Goal: Participate in discussion: Engage in conversation with other users on a specific topic

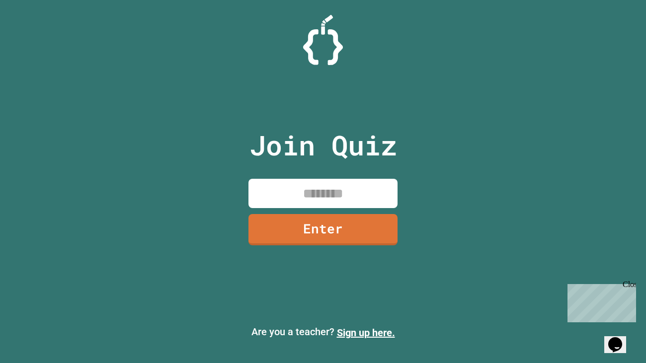
click at [327, 197] on input at bounding box center [323, 193] width 149 height 29
type input "********"
click at [333, 220] on link "Enter" at bounding box center [323, 229] width 149 height 31
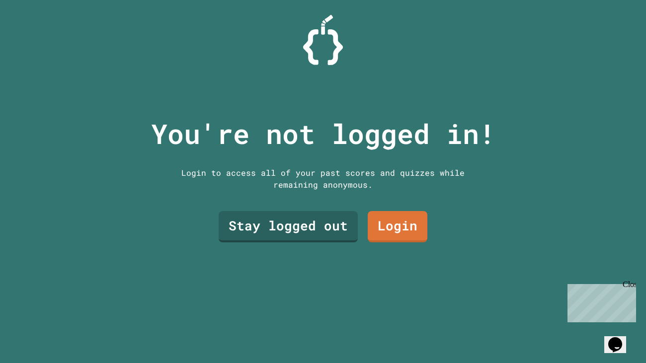
click at [266, 258] on div "You're not logged in! Login to access all of your past scores and quizzes while…" at bounding box center [323, 181] width 364 height 363
click at [257, 223] on link "Stay logged out" at bounding box center [288, 226] width 139 height 31
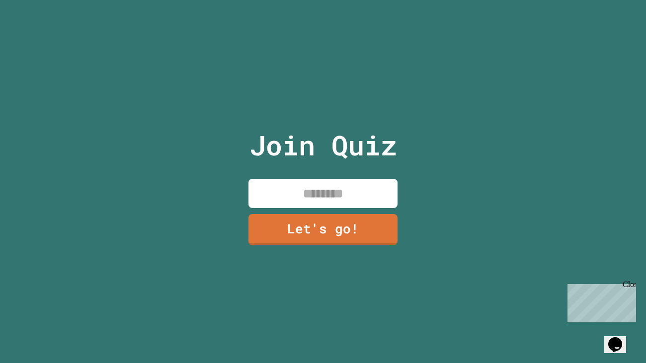
click at [357, 215] on link "Let's go!" at bounding box center [323, 229] width 149 height 31
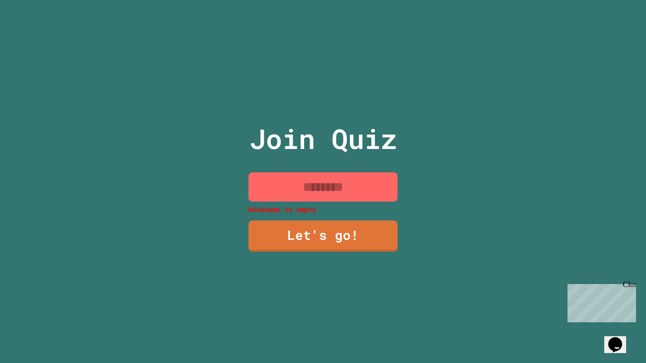
click at [349, 191] on input at bounding box center [323, 186] width 149 height 29
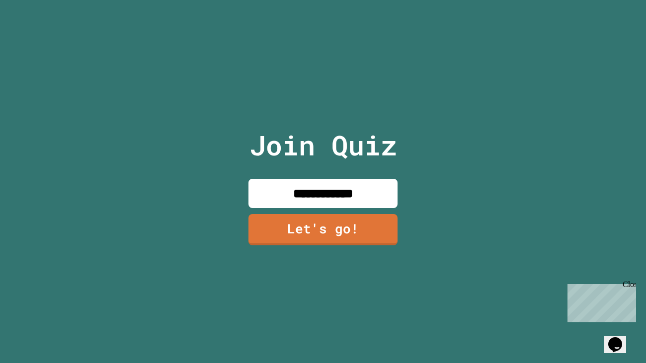
click at [358, 202] on input "**********" at bounding box center [323, 193] width 149 height 29
type input "**********"
click at [336, 238] on link "Let's go!" at bounding box center [323, 229] width 149 height 31
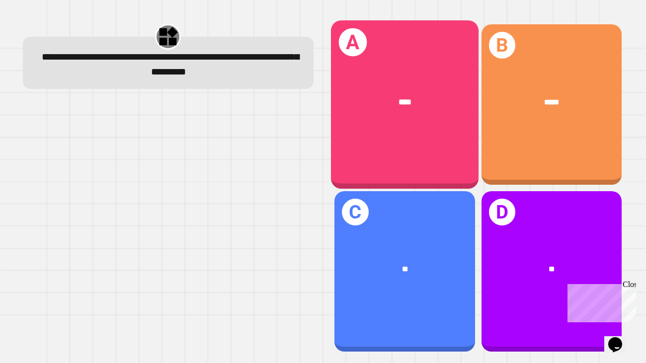
click at [442, 85] on div "****" at bounding box center [405, 102] width 148 height 45
click at [394, 96] on div "****" at bounding box center [405, 102] width 114 height 12
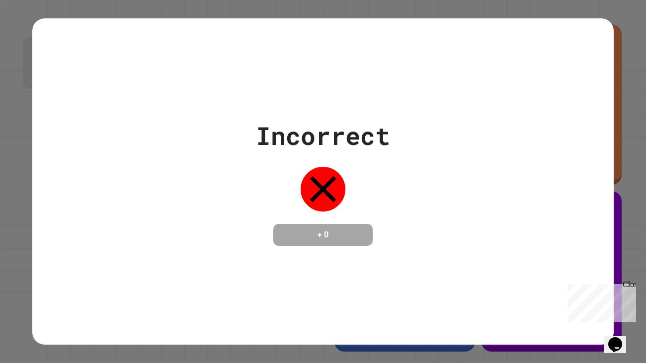
click at [393, 96] on div "Incorrect + 0" at bounding box center [323, 181] width 582 height 327
click at [316, 179] on icon at bounding box center [323, 189] width 26 height 26
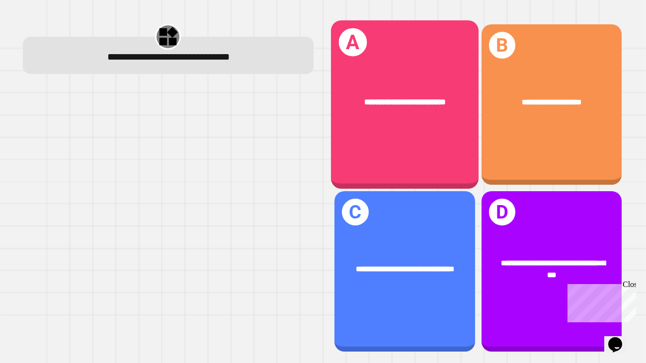
click at [429, 136] on div "**********" at bounding box center [405, 104] width 148 height 168
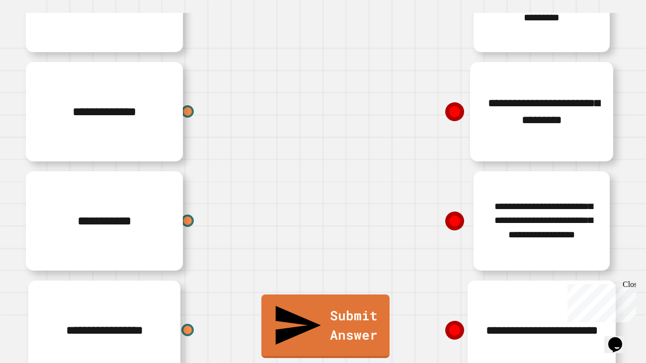
scroll to position [152, 0]
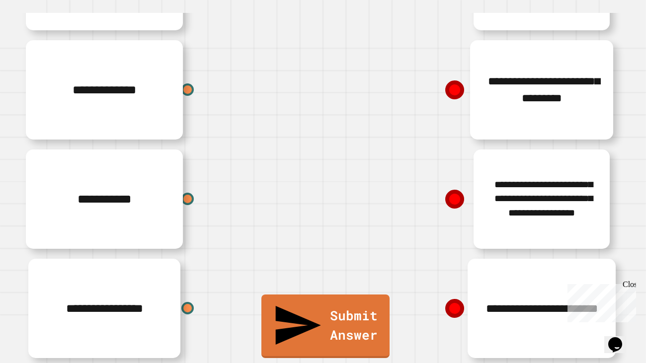
click at [624, 286] on div "Close" at bounding box center [629, 286] width 12 height 12
click at [458, 302] on icon at bounding box center [455, 309] width 20 height 20
click at [453, 311] on icon at bounding box center [455, 309] width 16 height 16
click at [444, 304] on icon at bounding box center [454, 308] width 25 height 25
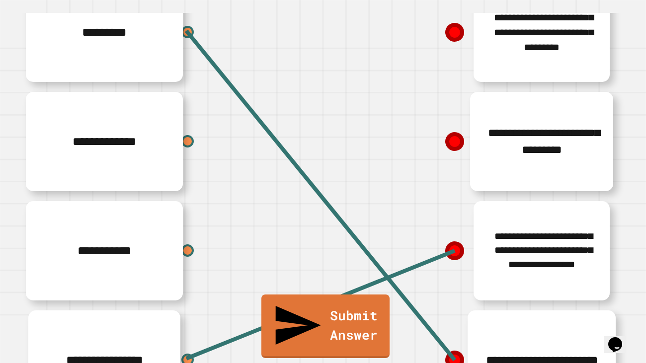
scroll to position [102, 0]
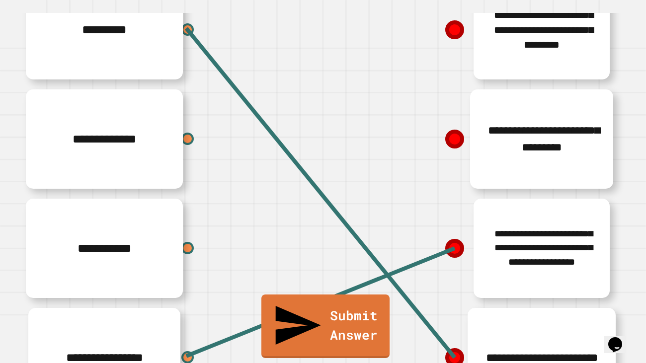
drag, startPoint x: 451, startPoint y: 129, endPoint x: 443, endPoint y: 140, distance: 13.9
click at [443, 140] on icon at bounding box center [454, 139] width 25 height 25
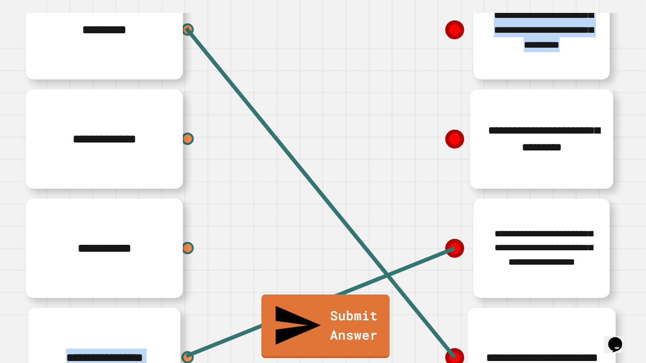
drag, startPoint x: 443, startPoint y: 140, endPoint x: 231, endPoint y: 217, distance: 225.8
click at [231, 217] on div "**********" at bounding box center [323, 193] width 596 height 437
click at [415, 45] on div "**********" at bounding box center [472, 29] width 298 height 109
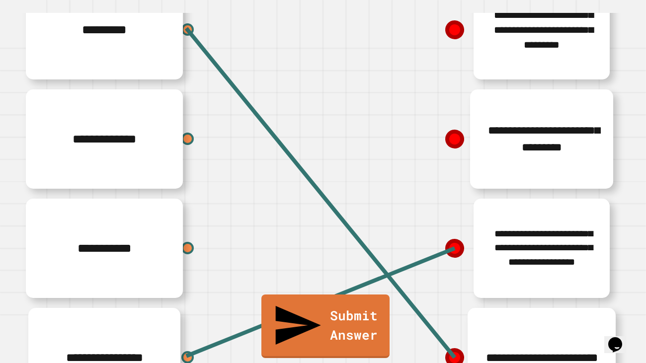
click at [453, 30] on icon at bounding box center [455, 30] width 18 height 18
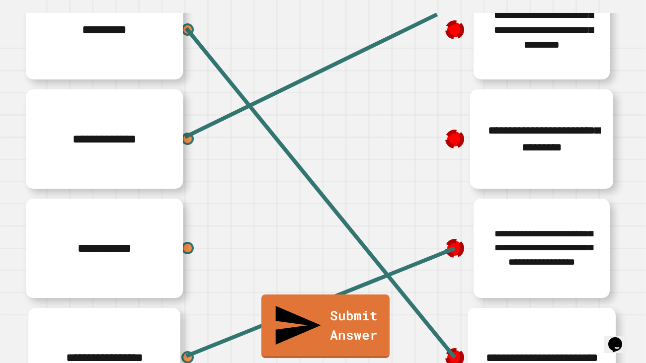
scroll to position [69, 0]
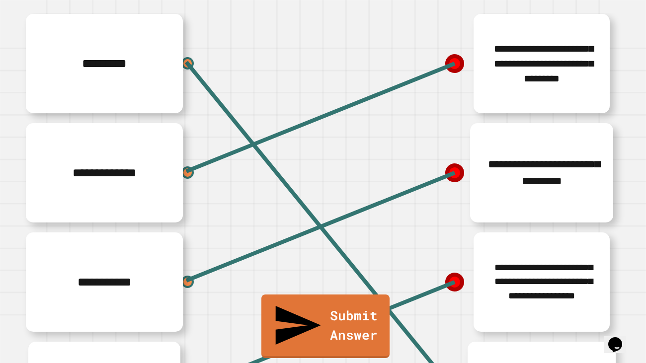
click at [342, 345] on link "Submit Answer" at bounding box center [325, 327] width 128 height 64
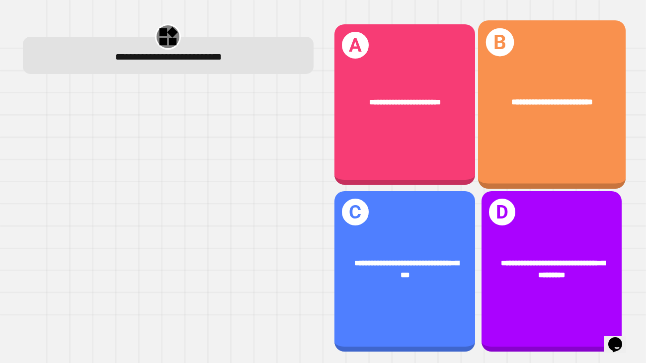
click at [565, 133] on div "**********" at bounding box center [552, 104] width 148 height 168
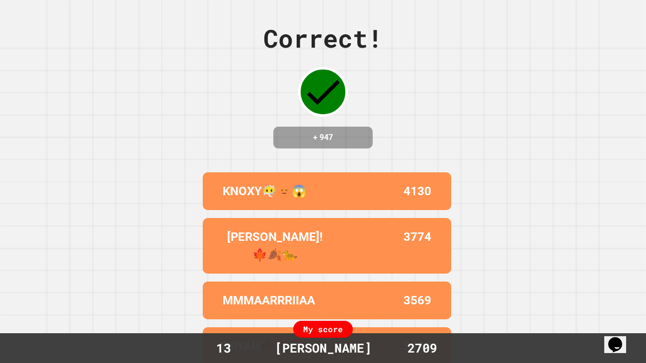
click at [64, 257] on div "Correct! + 947 KNOXY😶‍🌫️🫥😱 4130 SULLIE!🍁🍂🐆 3774 MMMAARRRIIAA 3569 BRYAH🍁🍂🐆 3493…" at bounding box center [323, 181] width 646 height 363
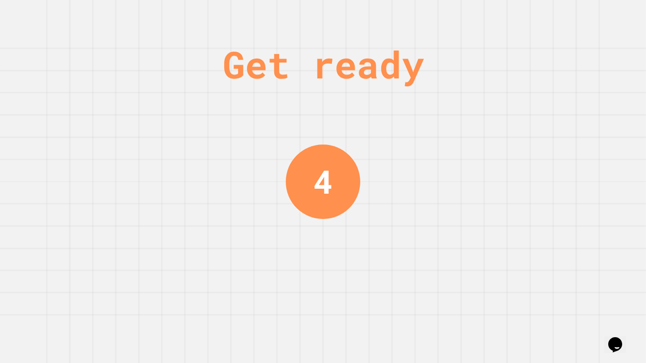
click at [64, 257] on div "Get ready 4" at bounding box center [323, 181] width 646 height 363
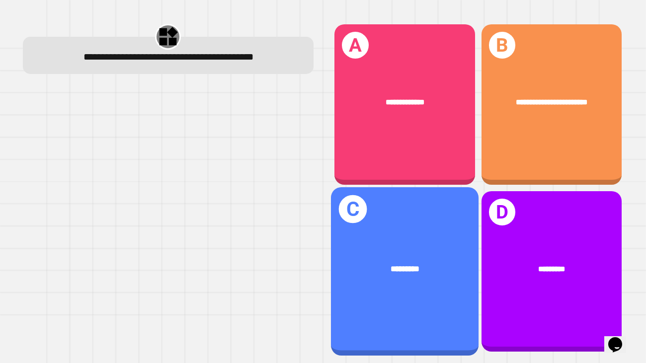
click at [429, 243] on div "C *********" at bounding box center [405, 271] width 148 height 168
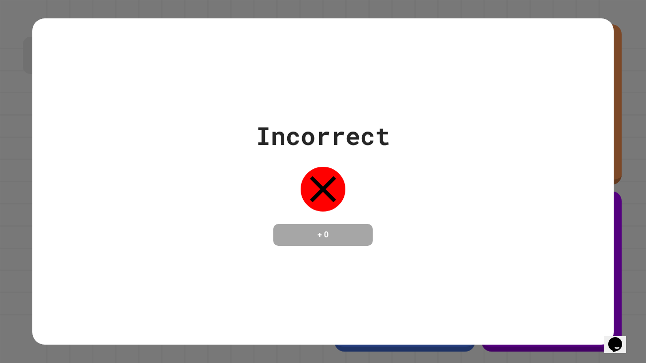
click at [165, 253] on div "Incorrect + 0" at bounding box center [323, 181] width 582 height 327
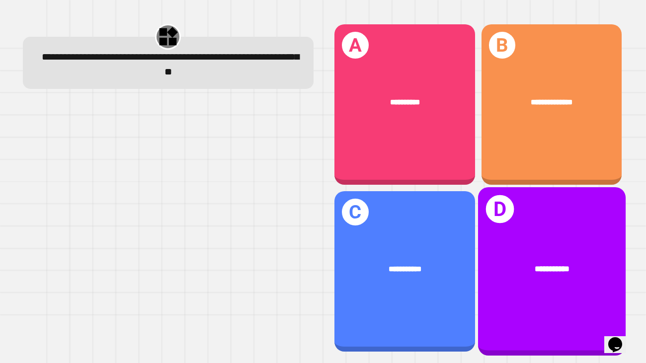
click at [558, 244] on div "**********" at bounding box center [552, 271] width 148 height 168
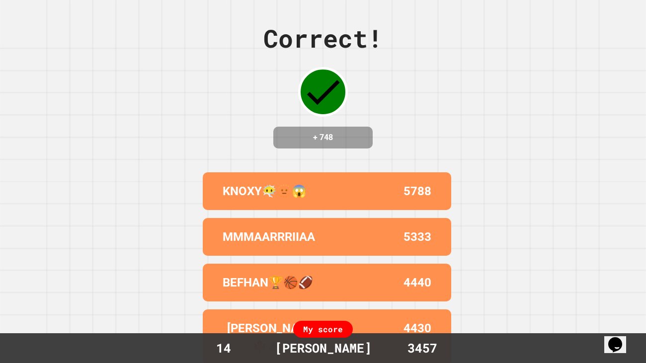
click at [579, 236] on div "Correct! + 748 KNOXY😶‍🌫️🫥😱 5788 MMMAARRRIIAA 5333 BEFHAN🏆🏀🏈 4440 SULLIE!🍁🍂🐆 443…" at bounding box center [323, 181] width 646 height 363
click at [57, 178] on div "Correct! + 748 KNOXY😶‍🌫️🫥😱 5788 MMMAARRRIIAA 5333 BEFHAN🏆🏀🏈 4440 SULLIE!🍁🍂🐆 443…" at bounding box center [323, 181] width 646 height 363
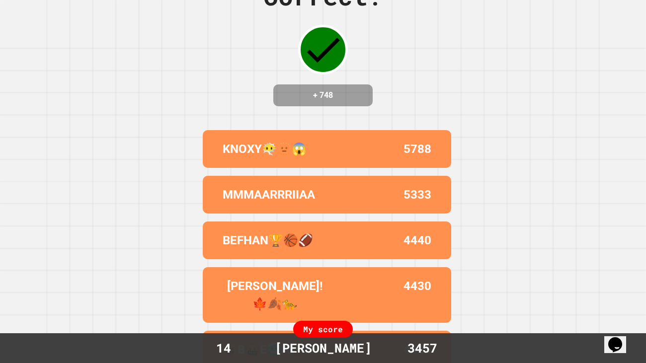
scroll to position [0, 0]
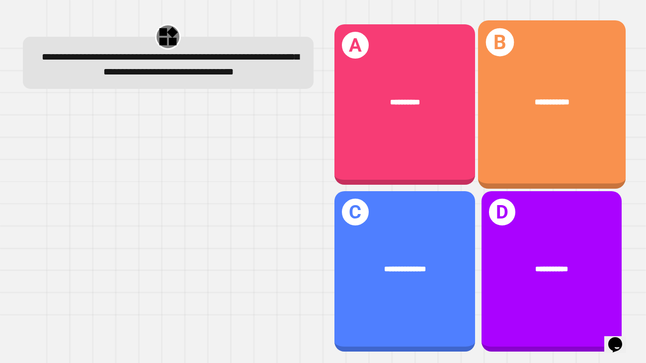
click at [564, 74] on div "**********" at bounding box center [552, 104] width 148 height 168
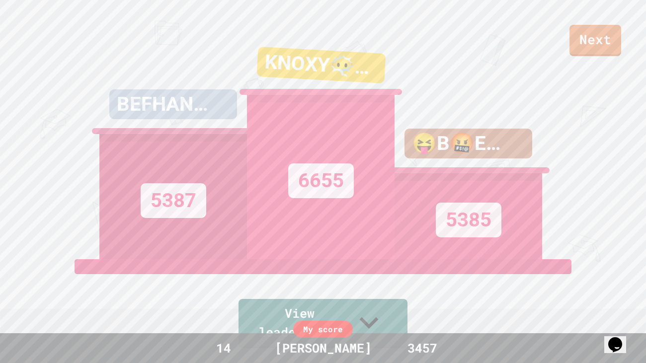
click at [323, 181] on div "Next BEFHAN🏆🏀🏈 5387 KNOXY😶‍🌫️🫥😱 6655 😝B🤬E🥶A🥵R😘 5385 View leaderboard Leaderboar…" at bounding box center [323, 181] width 646 height 363
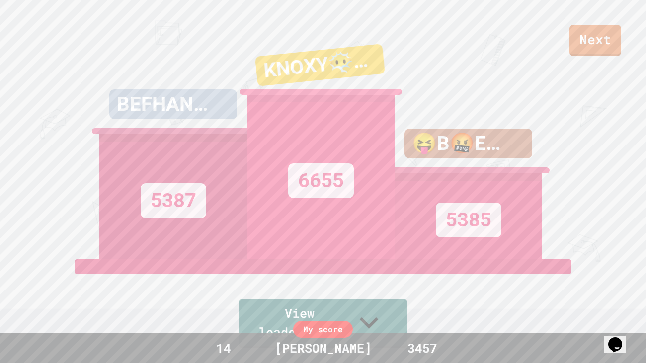
click at [323, 181] on div "Next BEFHAN🏆🏀🏈 5387 KNOXY😶‍🌫️🫥😱 6655 😝B🤬E🥶A🥵R😘 5385 View leaderboard Leaderboar…" at bounding box center [323, 181] width 646 height 363
click at [382, 325] on icon at bounding box center [365, 321] width 34 height 39
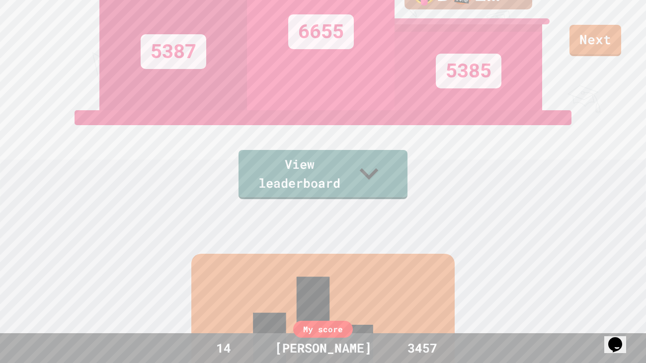
scroll to position [63, 0]
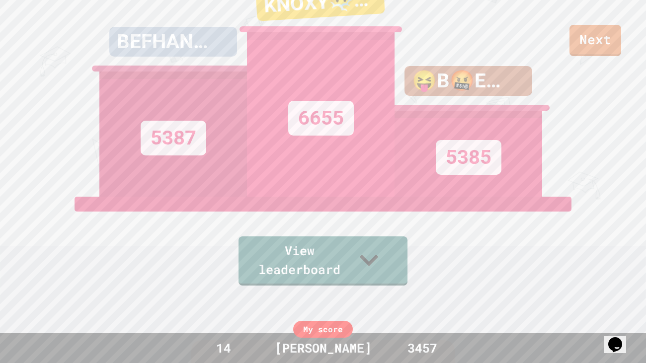
click at [491, 262] on div "Next BEFHAN🏆🏀🏈 5387 KNOXY😶‍🌫️🫥😱 6655 😝B🤬E🥶A🥵R😘 5385 View leaderboard" at bounding box center [323, 118] width 646 height 363
click at [369, 258] on link "View leaderboard" at bounding box center [323, 261] width 172 height 52
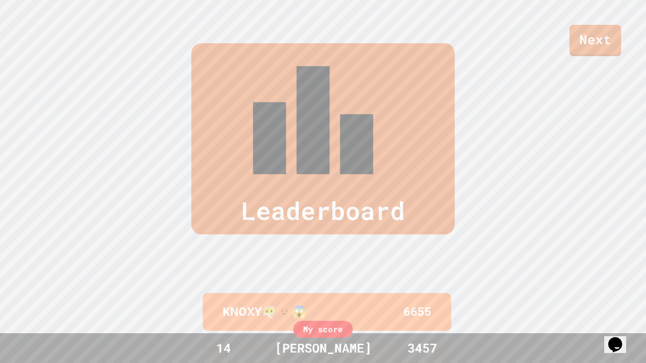
scroll to position [363, 0]
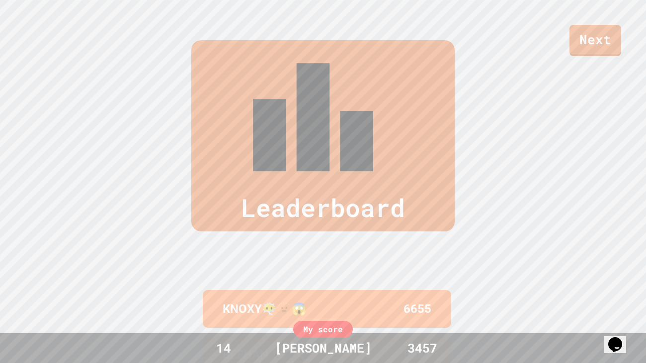
click at [571, 88] on div "Leaderboard KNOXY😶‍🌫️🫥😱 6655 BEFHAN🏆🏀🏈 5387 😝B🤬E🥶A🥵R😘 5385 SULLIE!🍁🍂🐆 5336 MMMA…" at bounding box center [323, 286] width 646 height 572
click at [451, 112] on div "Leaderboard KNOXY😶‍🌫️🫥😱 6655 BEFHAN🏆🏀🏈 5387 😝B🤬E🥶A🥵R😘 5385 SULLIE!🍁🍂🐆 5336 MMMA…" at bounding box center [323, 286] width 646 height 572
click at [369, 3] on div "Next" at bounding box center [323, 28] width 646 height 56
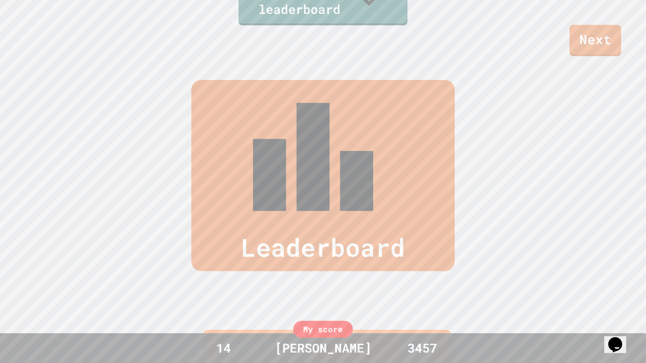
click at [313, 155] on div "Leaderboard KNOXY😶‍🌫️🫥😱 6655 BEFHAN🏆🏀🏈 5387 😝B🤬E🥶A🥵R😘 5385 SULLIE!🍁🍂🐆 5336 MMMA…" at bounding box center [323, 326] width 646 height 572
click at [273, 330] on div "KNOXY😶‍🌫️🫥😱 6655" at bounding box center [327, 349] width 249 height 38
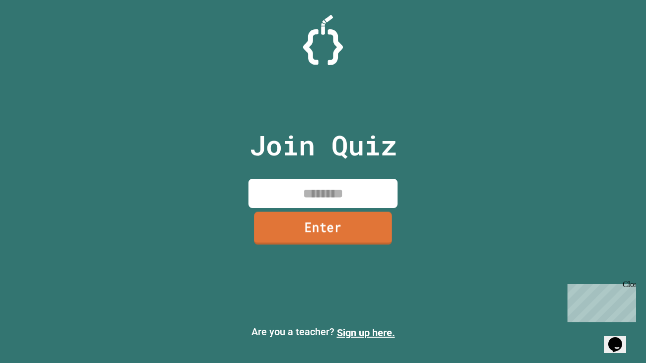
click at [307, 215] on link "Enter" at bounding box center [323, 228] width 138 height 33
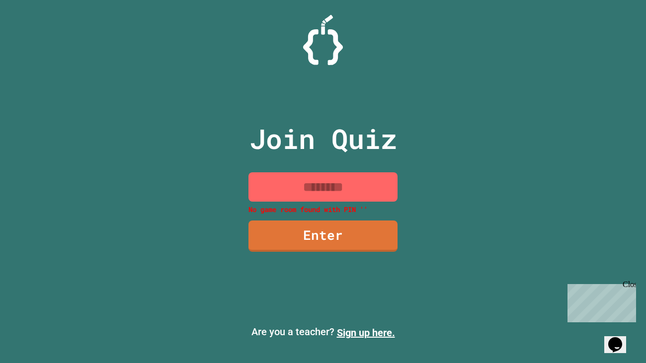
click at [304, 194] on input at bounding box center [323, 186] width 149 height 29
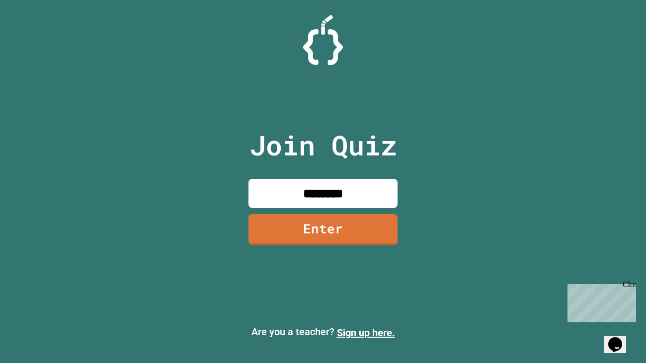
type input "********"
click at [324, 226] on link "Enter" at bounding box center [323, 229] width 149 height 31
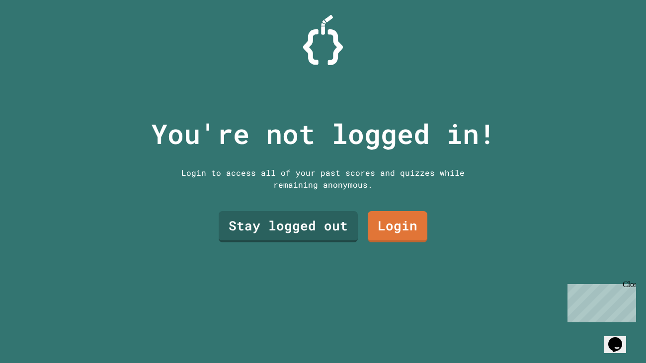
click at [319, 240] on link "Stay logged out" at bounding box center [288, 226] width 139 height 31
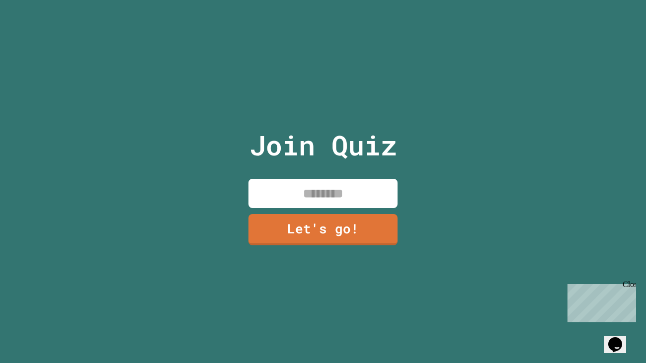
click at [331, 190] on input at bounding box center [323, 193] width 149 height 29
type input "*********"
click at [315, 231] on link "Let's go!" at bounding box center [323, 229] width 149 height 31
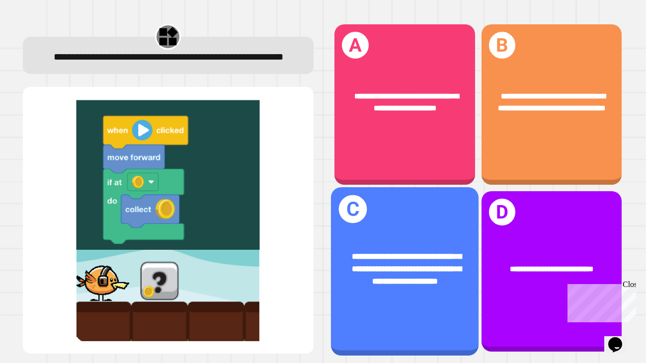
click at [400, 295] on div "**********" at bounding box center [405, 269] width 148 height 70
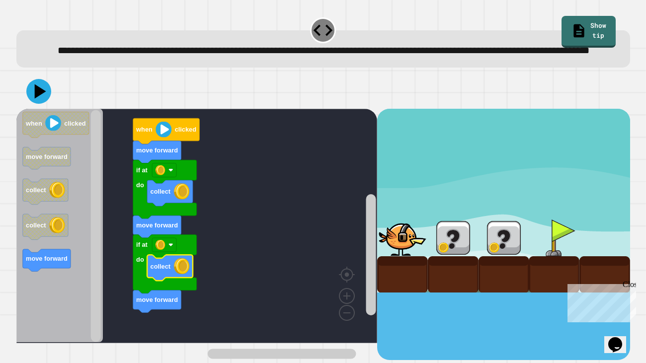
click at [35, 104] on icon at bounding box center [38, 91] width 25 height 25
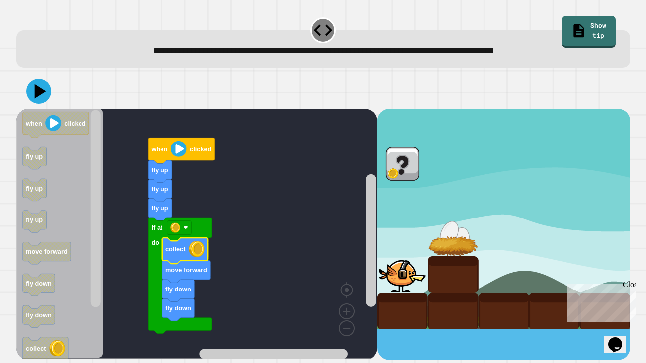
click at [37, 96] on icon at bounding box center [39, 91] width 11 height 14
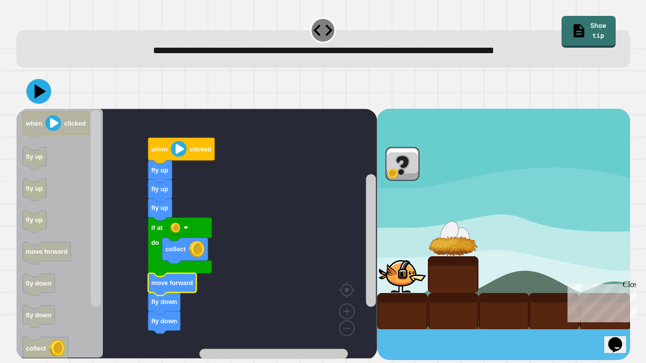
click at [36, 96] on icon at bounding box center [39, 91] width 11 height 14
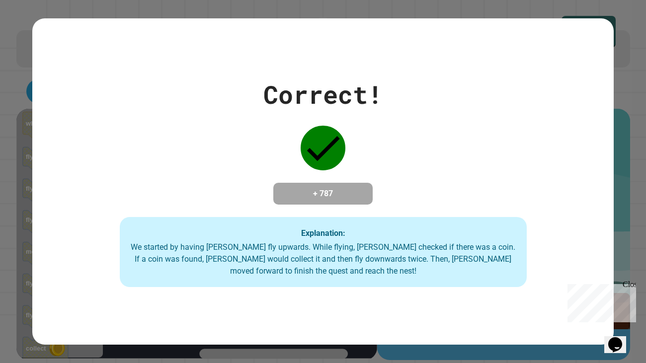
click at [191, 187] on div "Correct! + 787 Explanation: We started by having [PERSON_NAME] fly upwards. Whi…" at bounding box center [323, 182] width 582 height 212
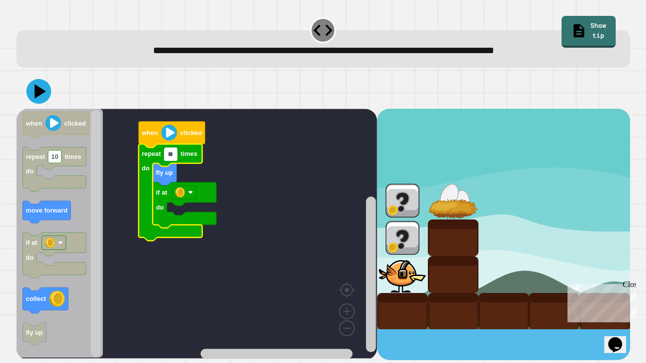
type input "*"
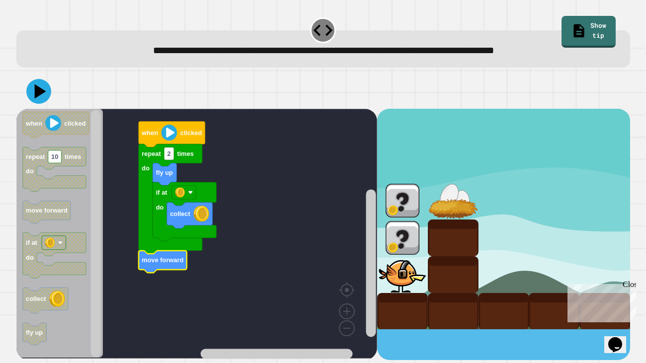
click at [34, 92] on icon at bounding box center [38, 91] width 25 height 25
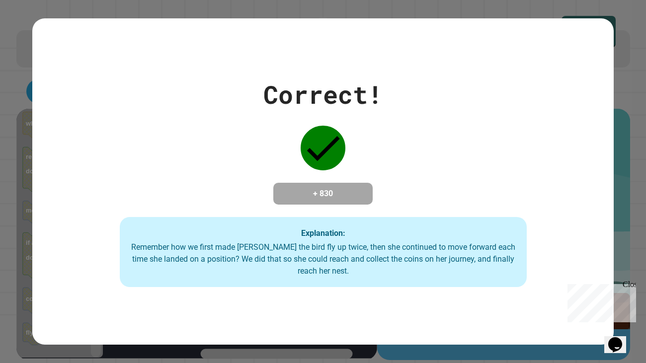
click at [165, 268] on div "Remember how we first made [PERSON_NAME] the bird fly up twice, then she contin…" at bounding box center [323, 260] width 387 height 36
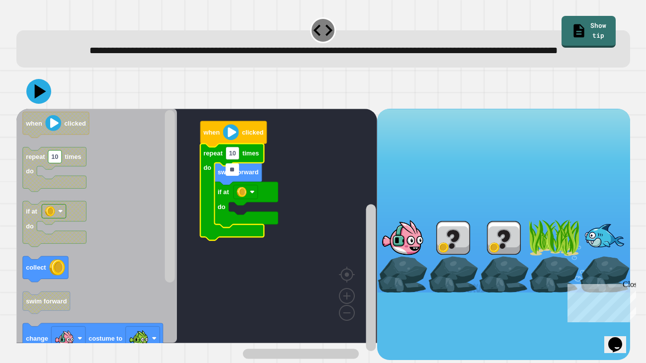
type input "*"
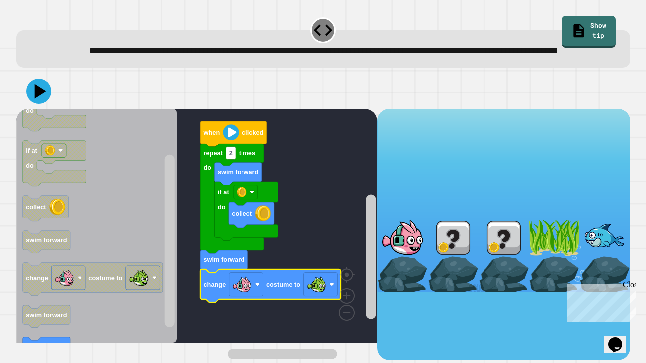
click at [39, 104] on icon at bounding box center [38, 91] width 25 height 25
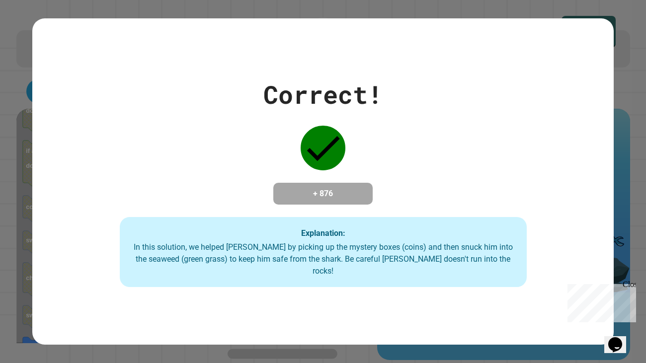
click at [615, 337] on icon "Chat widget" at bounding box center [615, 344] width 14 height 15
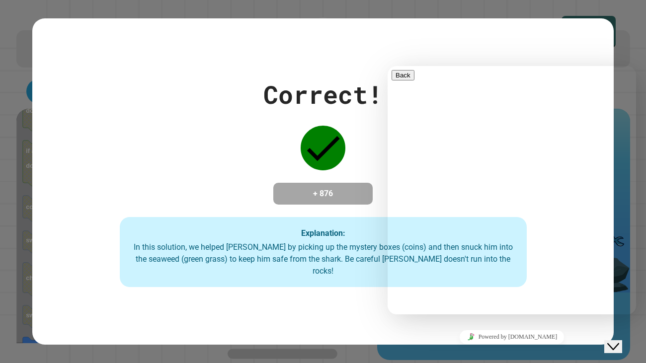
click at [619, 341] on icon "Close Chat This icon closes the chat window." at bounding box center [613, 347] width 12 height 12
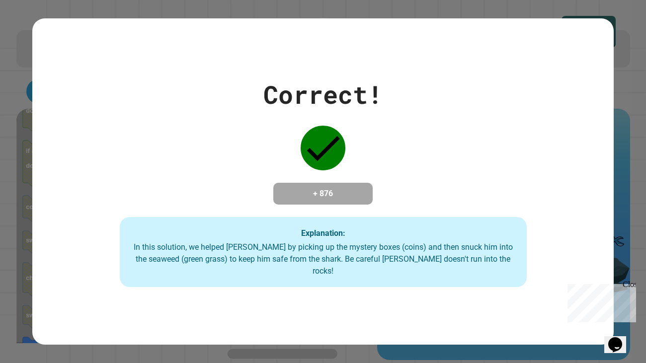
click at [629, 286] on div "Close" at bounding box center [629, 286] width 12 height 12
click at [317, 155] on icon at bounding box center [323, 148] width 45 height 45
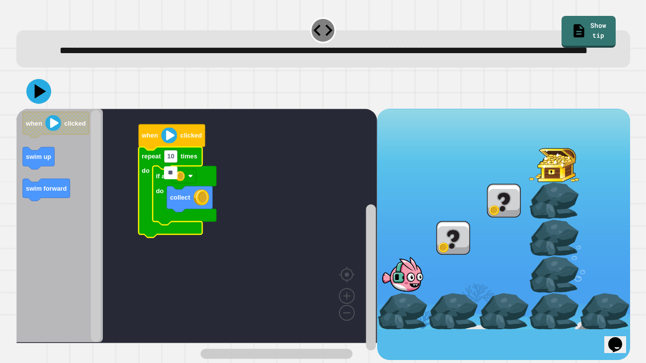
type input "*"
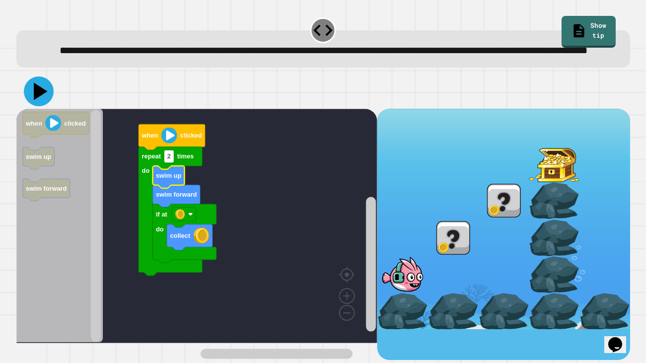
click at [41, 98] on icon at bounding box center [39, 92] width 30 height 30
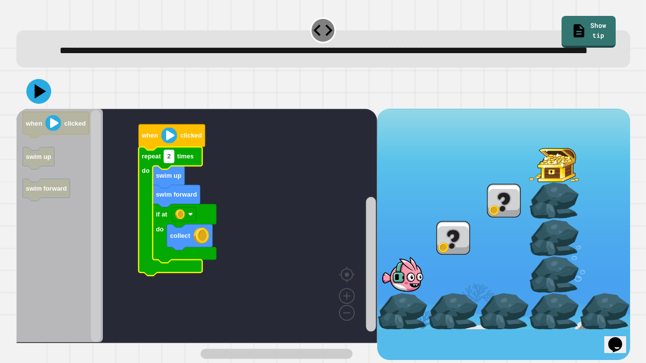
click at [167, 161] on text "2" at bounding box center [168, 156] width 3 height 7
type input "*"
click at [38, 100] on icon at bounding box center [41, 91] width 14 height 17
